Goal: Information Seeking & Learning: Learn about a topic

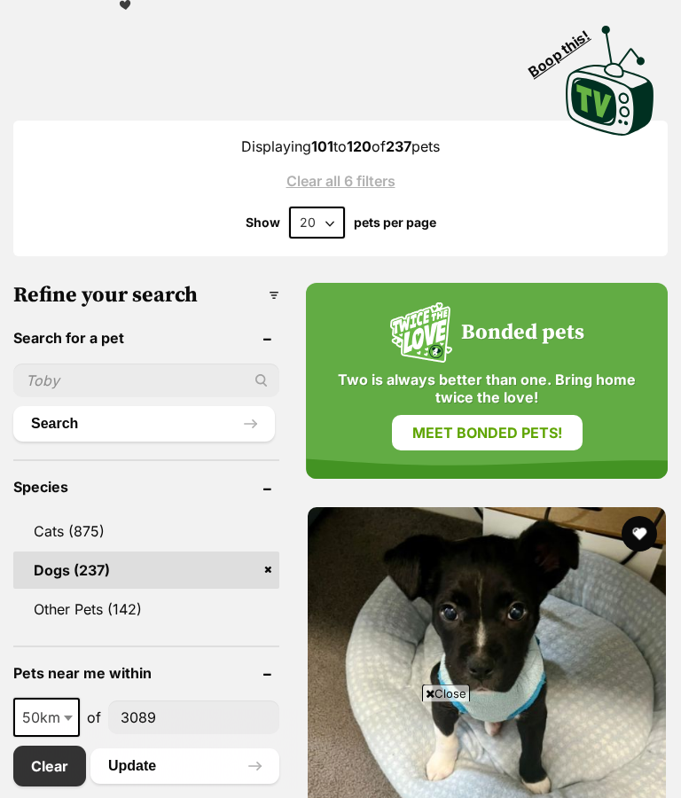
scroll to position [458, 0]
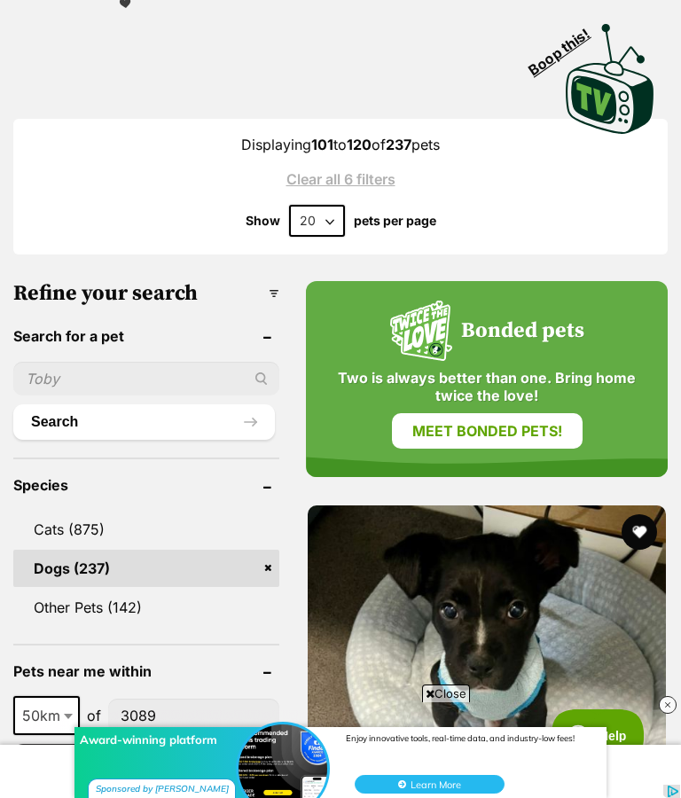
click at [320, 220] on select "20 40 60" at bounding box center [317, 221] width 56 height 32
click at [335, 226] on select "20 40 60" at bounding box center [317, 221] width 56 height 32
click at [334, 215] on select "20 40 60" at bounding box center [317, 221] width 56 height 32
click at [326, 222] on select "20 40 60" at bounding box center [317, 221] width 56 height 32
select select "60"
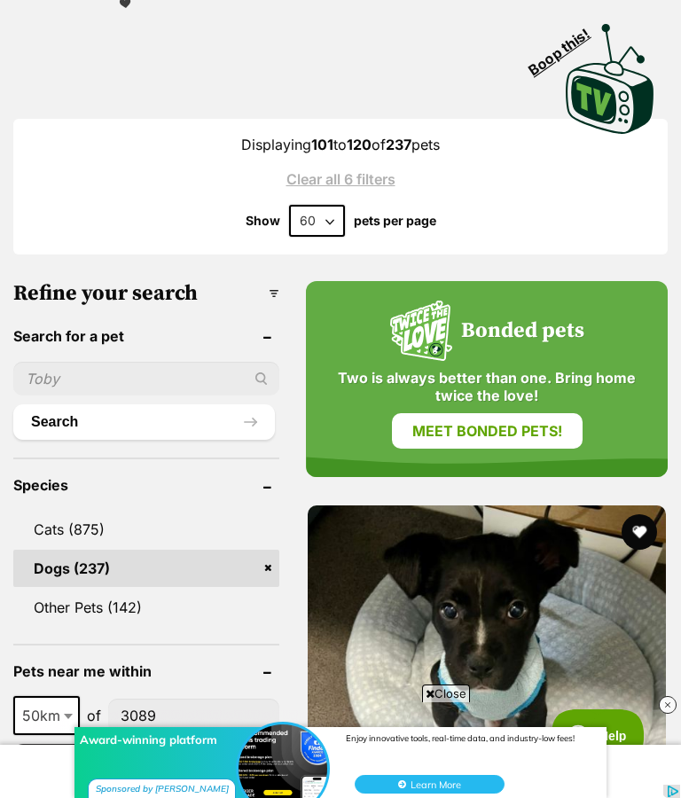
scroll to position [0, 0]
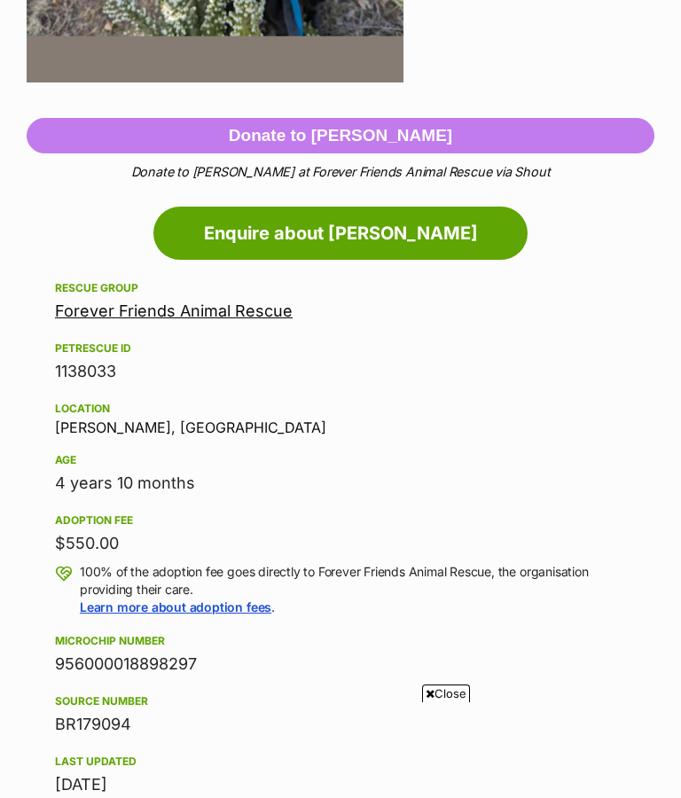
scroll to position [8, 0]
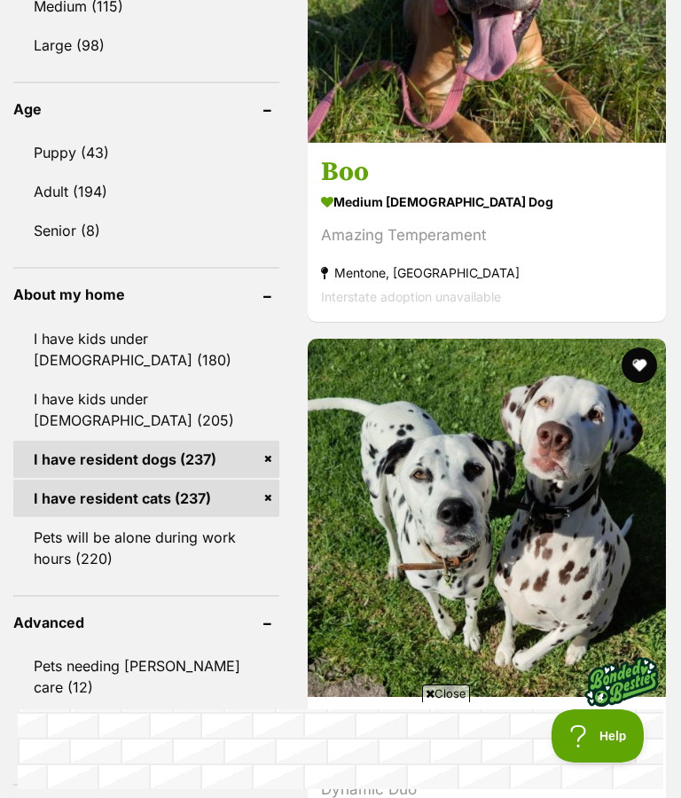
scroll to position [2469, 0]
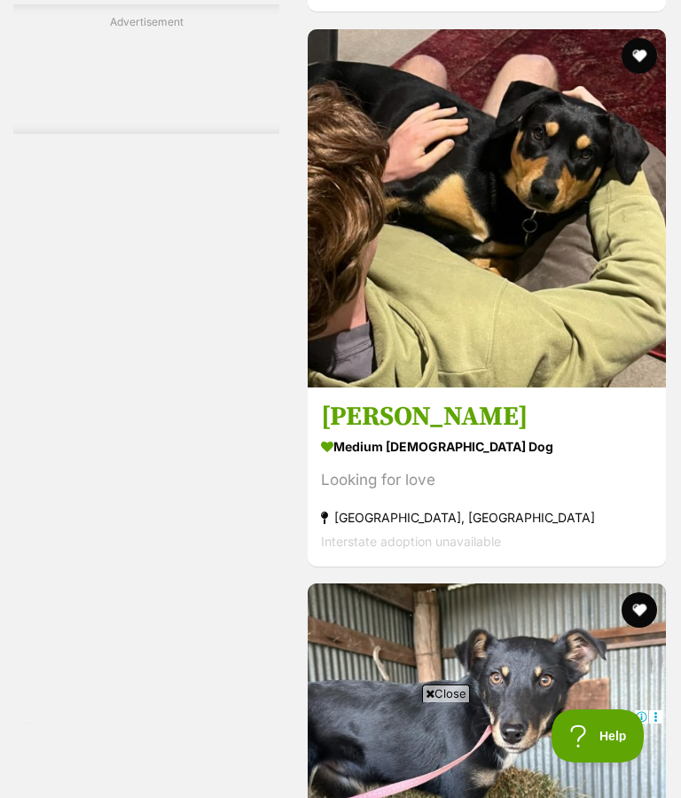
scroll to position [2987, 0]
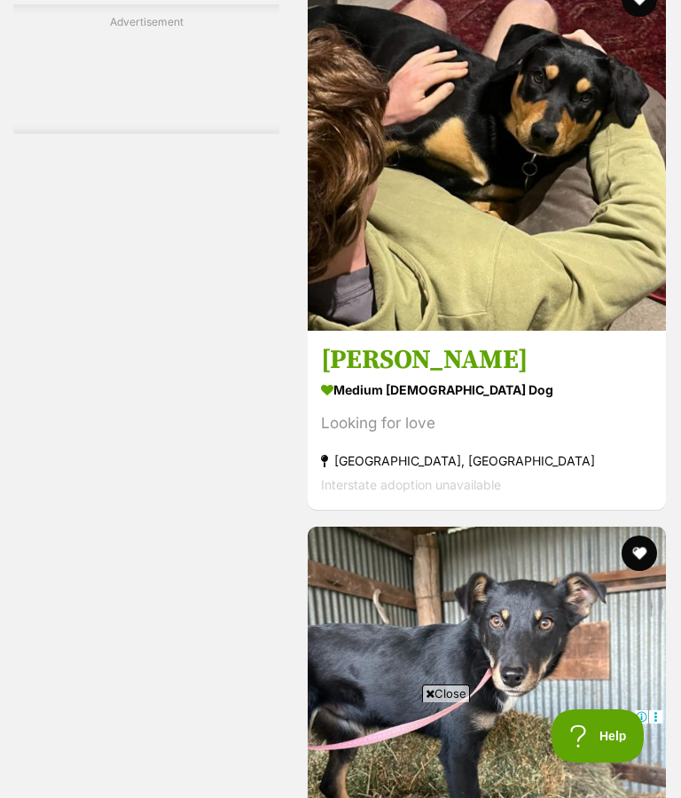
click at [383, 377] on h3 "[PERSON_NAME]" at bounding box center [487, 360] width 332 height 34
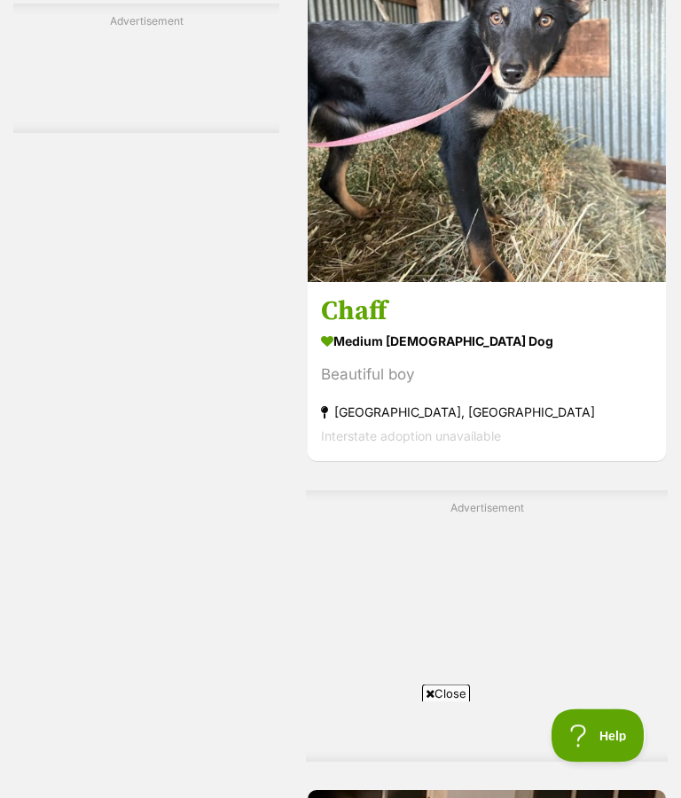
scroll to position [3590, 0]
click at [491, 282] on img at bounding box center [487, 103] width 358 height 358
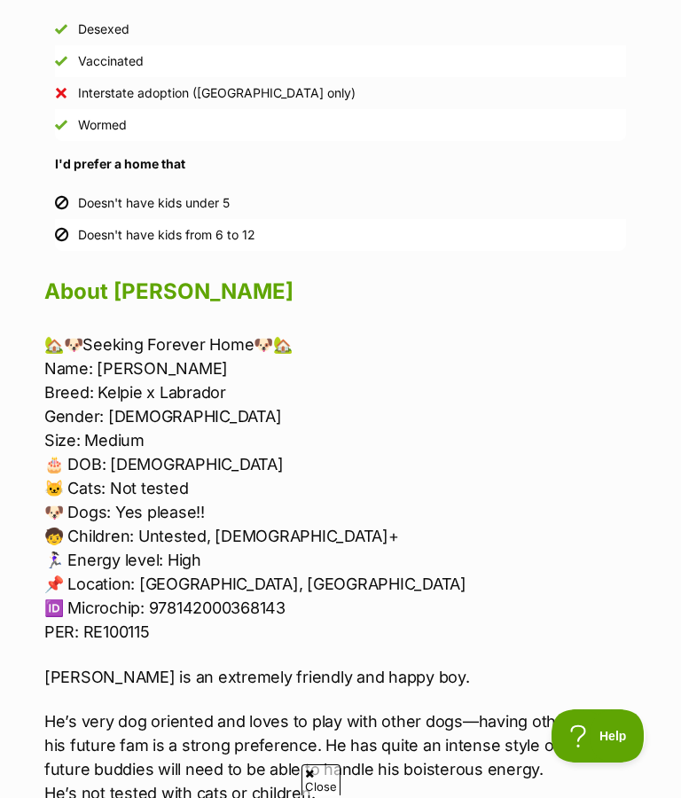
scroll to position [1464, 0]
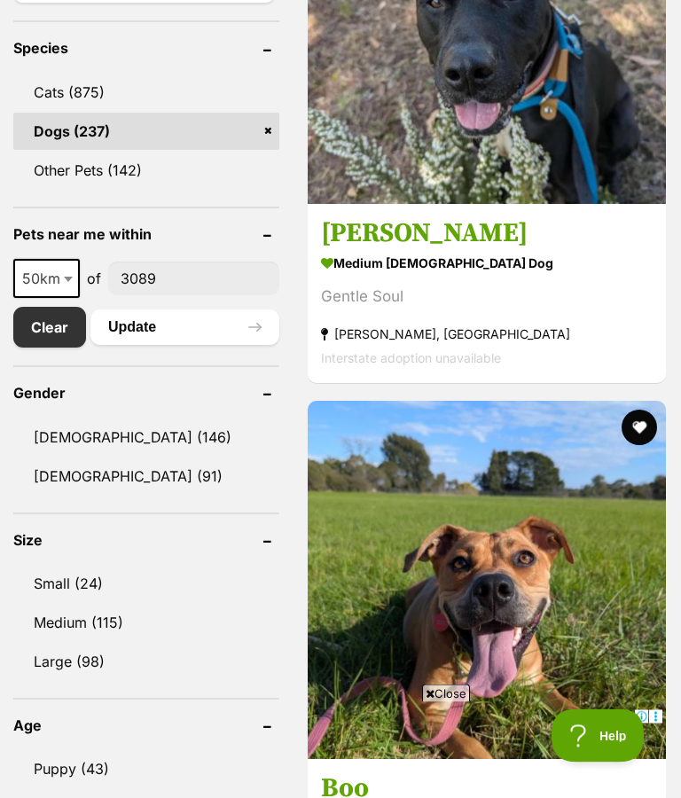
scroll to position [895, 0]
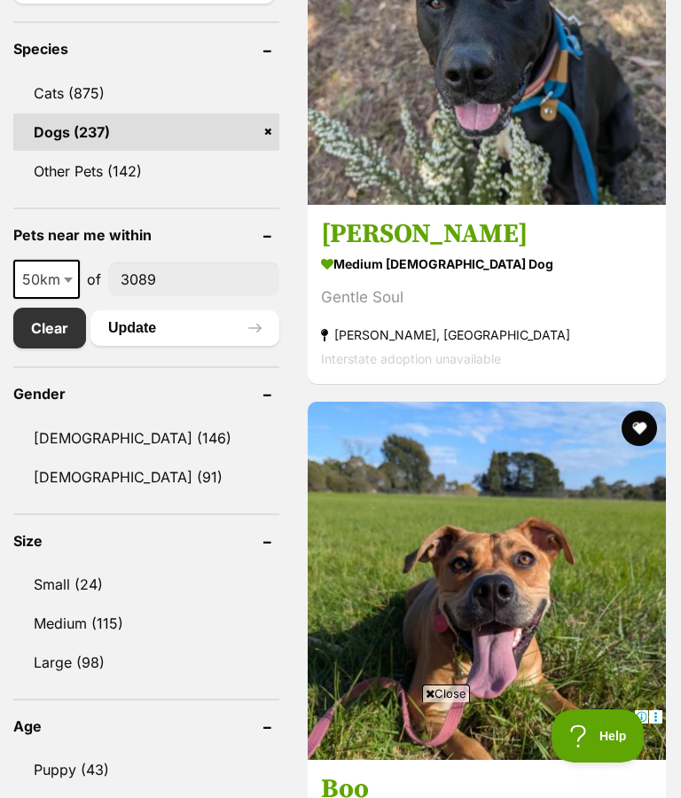
click at [69, 434] on link "[DEMOGRAPHIC_DATA] (146)" at bounding box center [146, 437] width 266 height 37
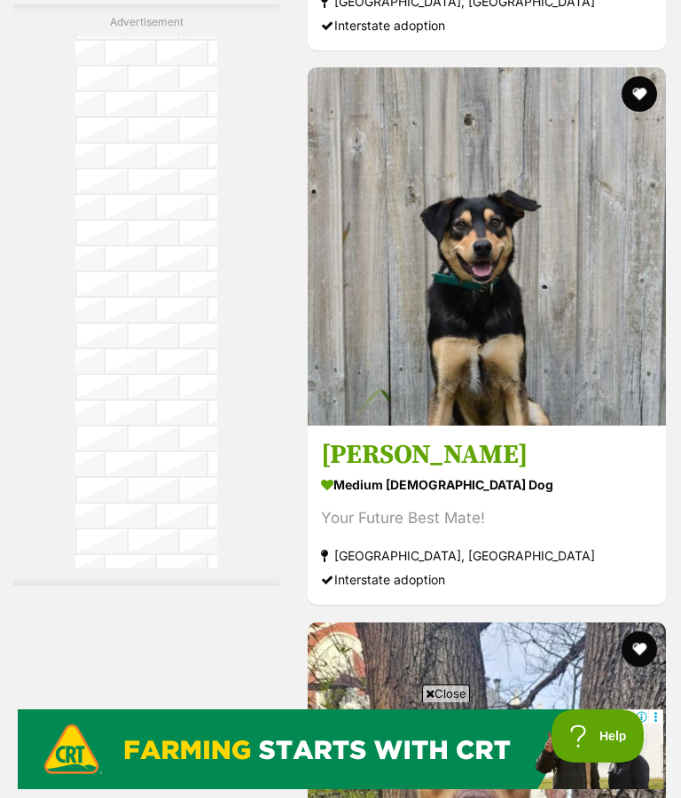
scroll to position [5730, 0]
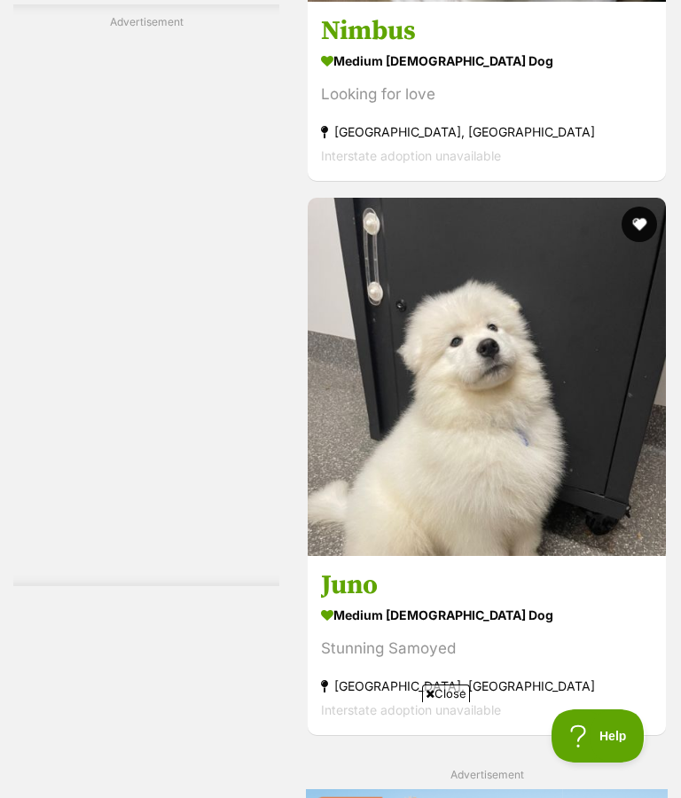
click at [350, 48] on h3 "Nimbus" at bounding box center [487, 31] width 332 height 34
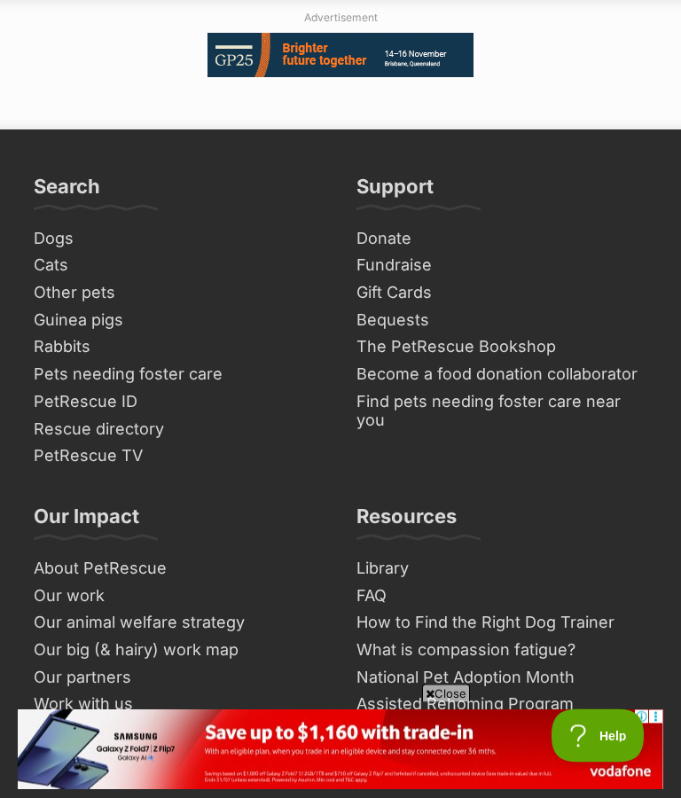
scroll to position [13055, 0]
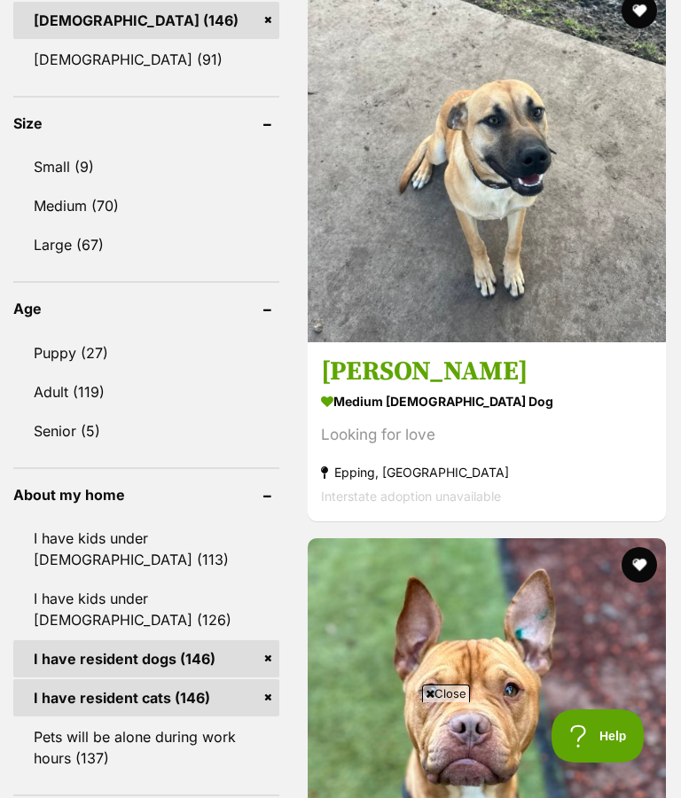
click at [498, 277] on img at bounding box center [487, 163] width 358 height 358
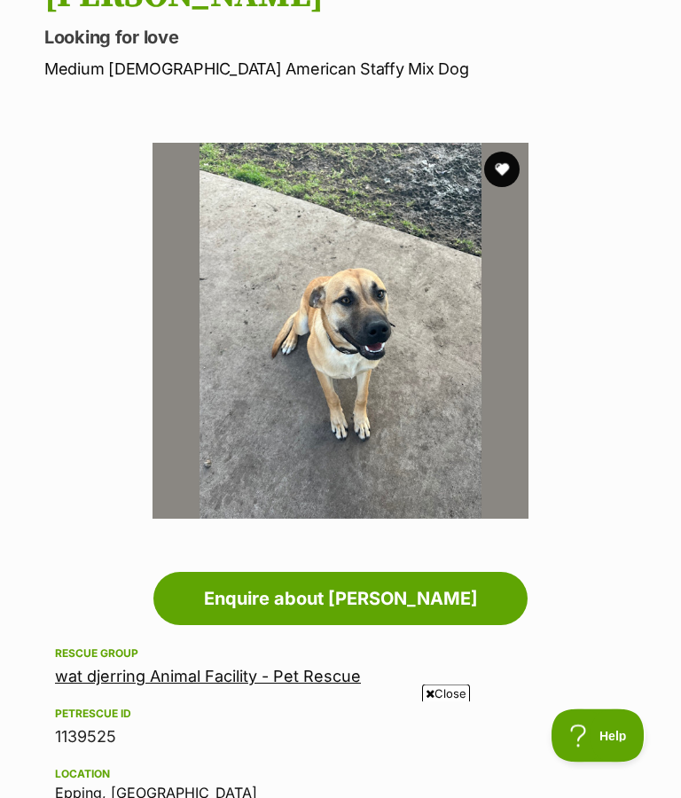
scroll to position [219, 0]
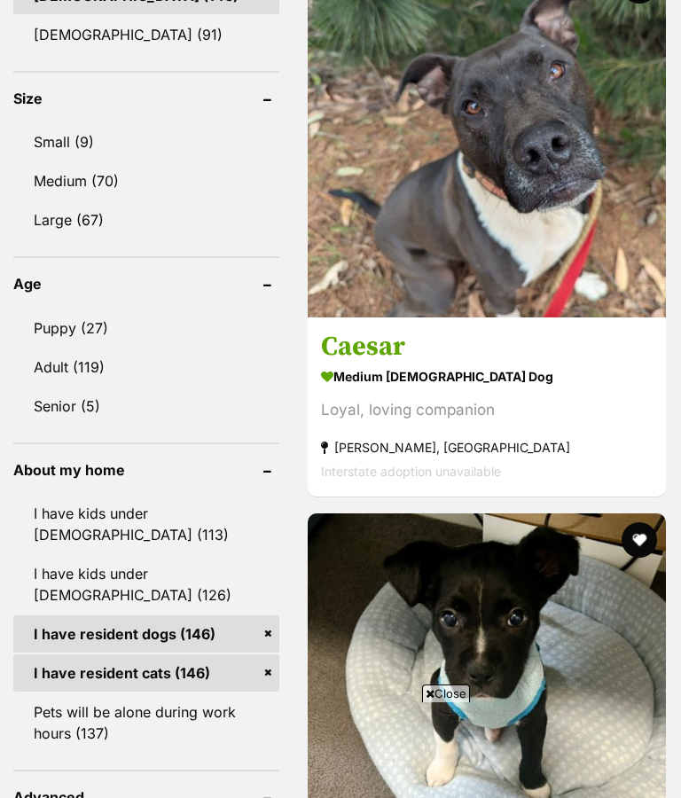
scroll to position [1874, 0]
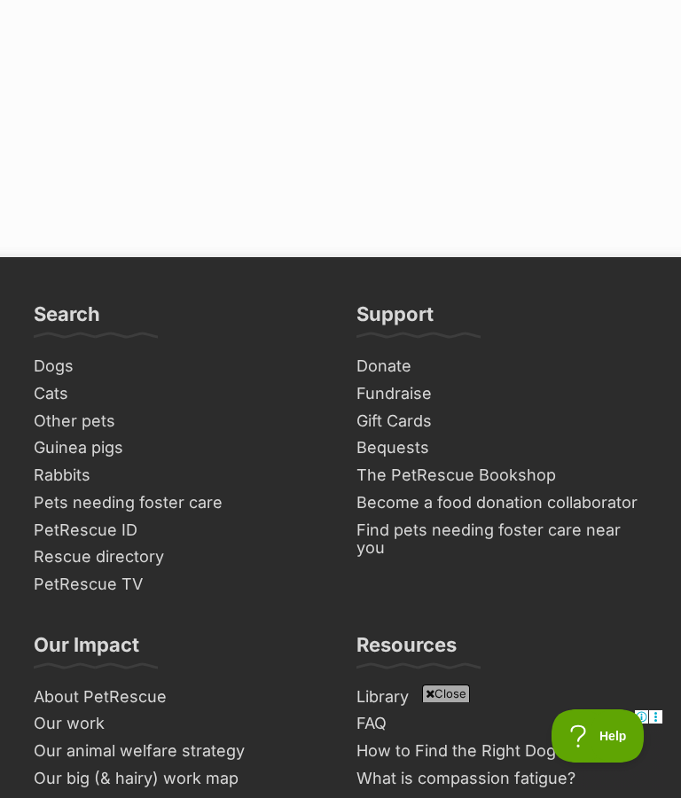
scroll to position [13114, 0]
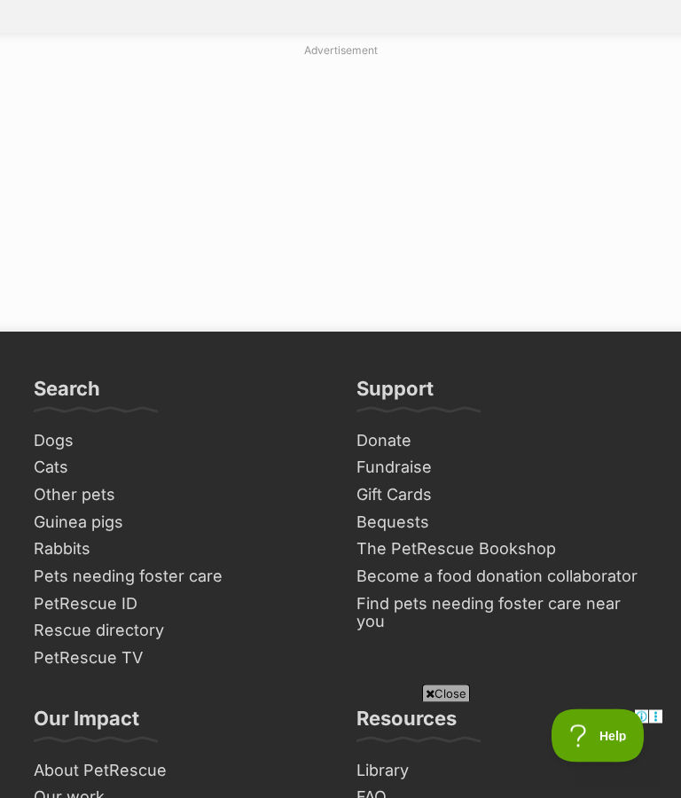
scroll to position [12925, 0]
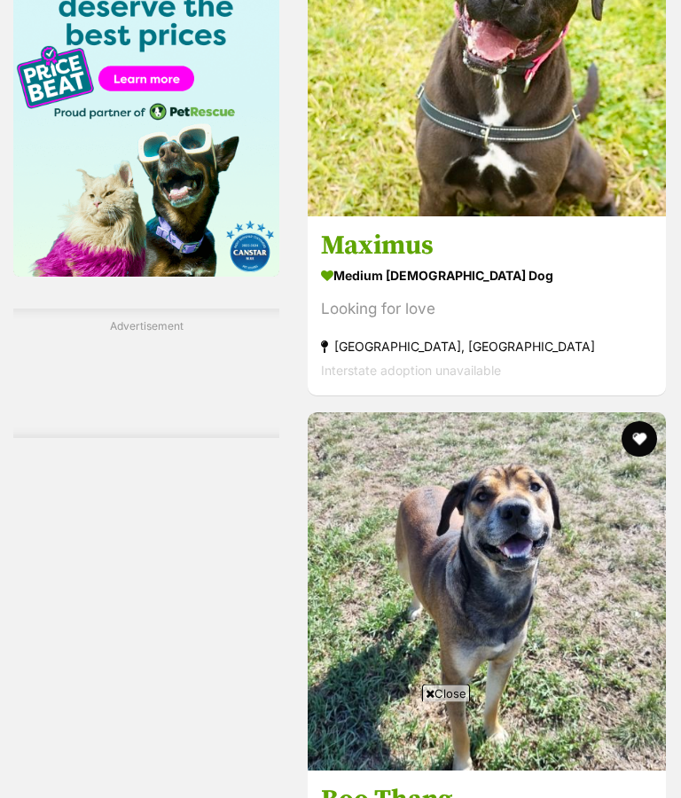
scroll to position [3848, 0]
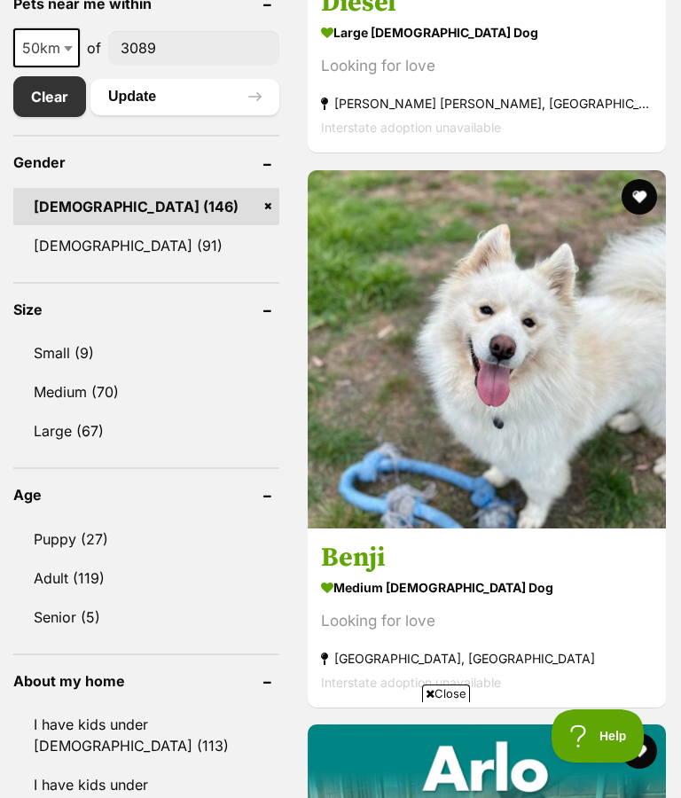
click at [502, 447] on img at bounding box center [487, 349] width 358 height 358
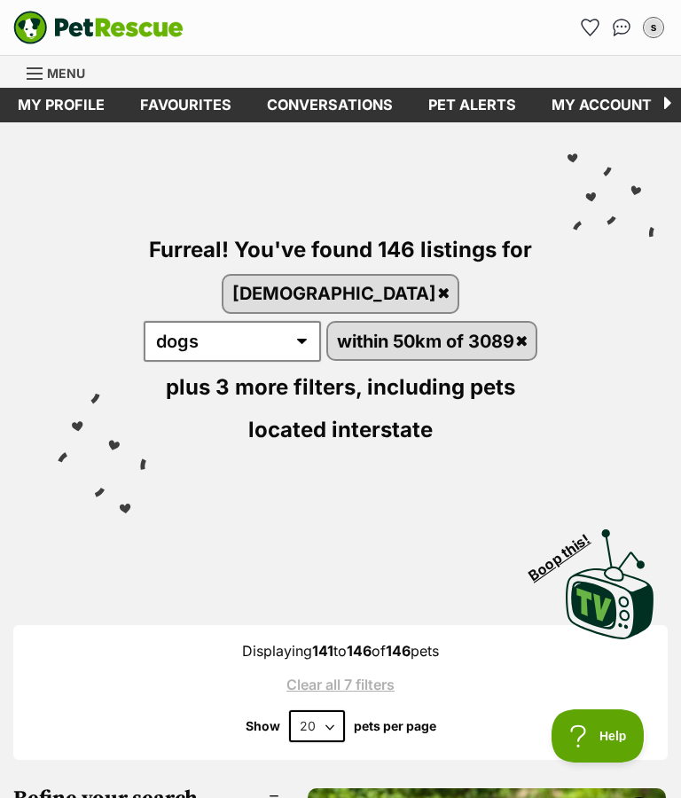
scroll to position [142, 0]
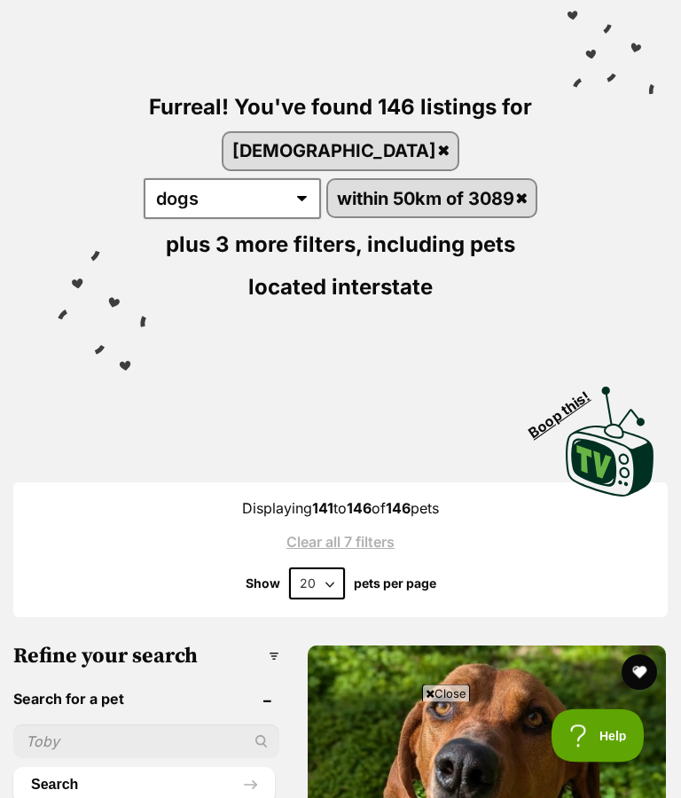
click at [324, 568] on select "20 40 60" at bounding box center [317, 584] width 56 height 32
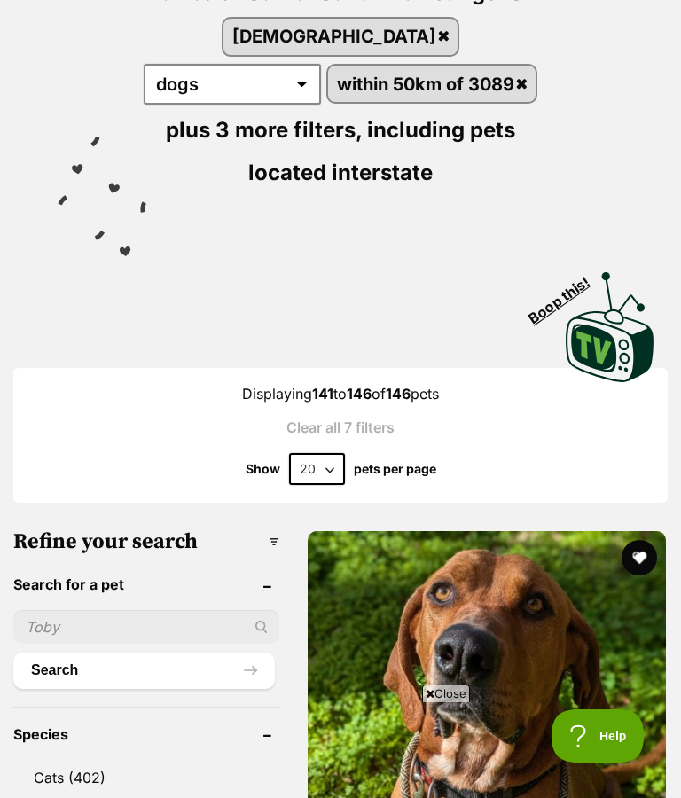
select select "60"
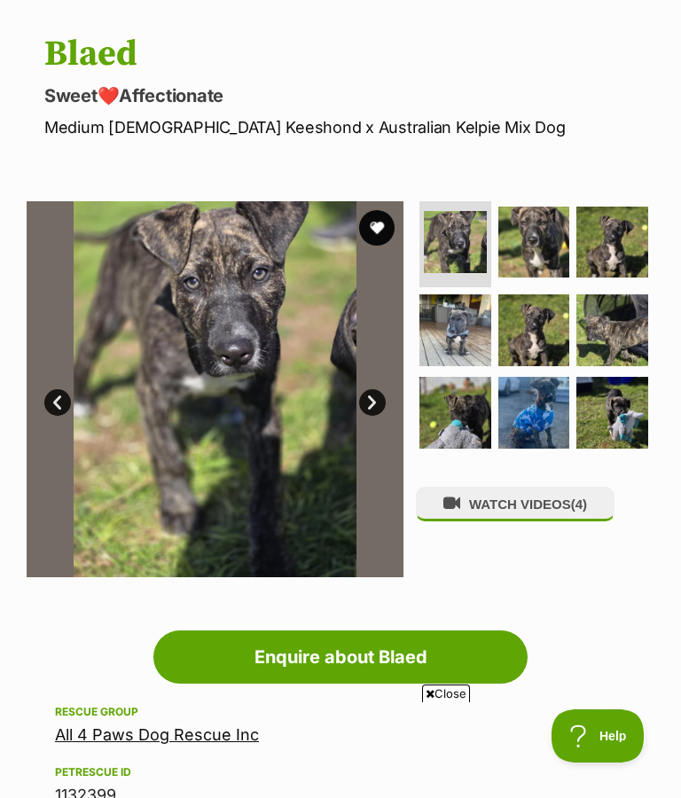
scroll to position [161, 0]
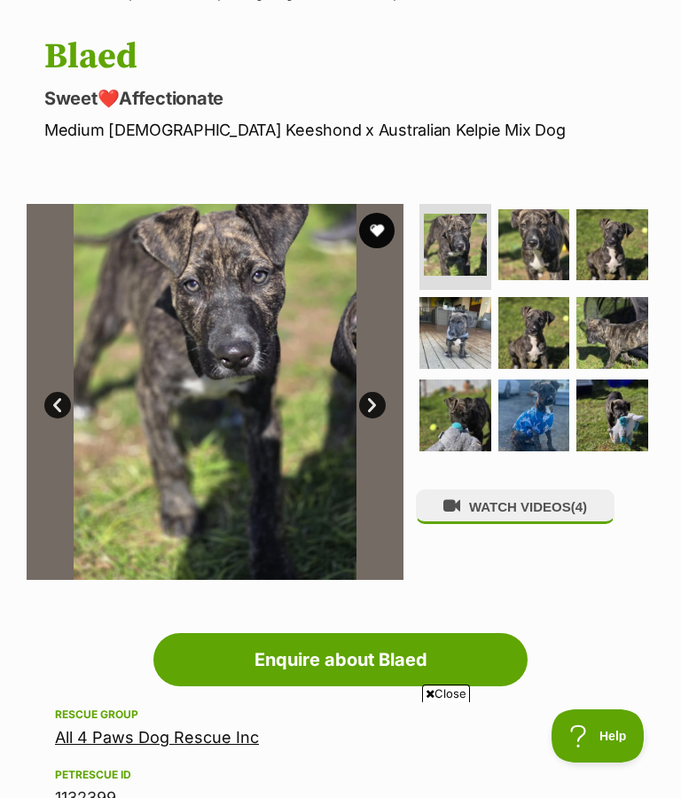
click at [529, 338] on img at bounding box center [534, 333] width 72 height 72
